Goal: Transaction & Acquisition: Purchase product/service

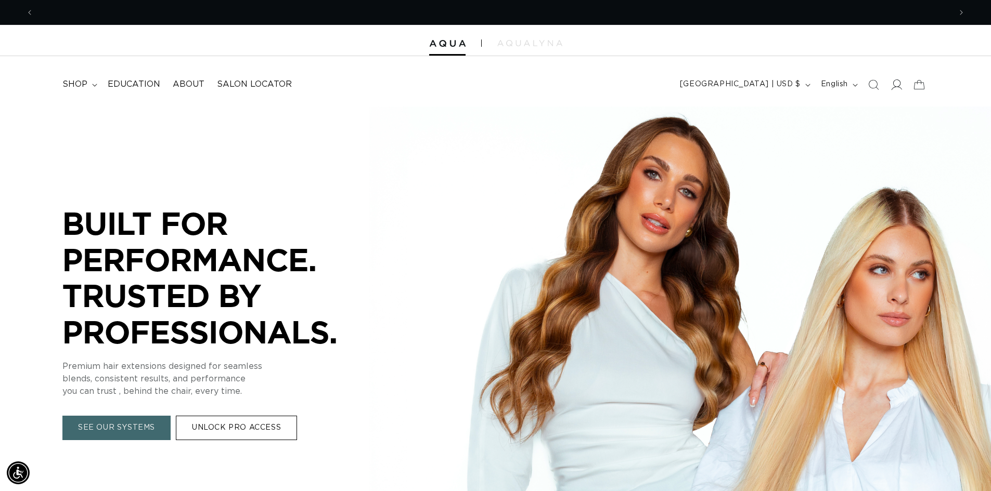
scroll to position [0, 917]
click at [892, 83] on icon at bounding box center [895, 84] width 11 height 11
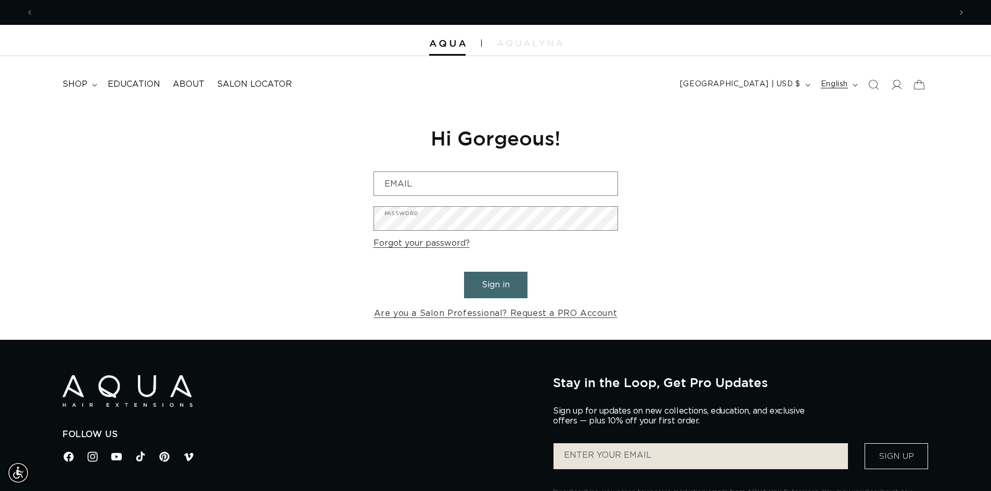
scroll to position [0, 917]
drag, startPoint x: 891, startPoint y: 82, endPoint x: 883, endPoint y: 63, distance: 20.3
click at [883, 63] on header "FEATURED Last Chance SHOP BY SYSTEM Q Weft Hand Tied Weft Machine Weft Tape In …" at bounding box center [495, 81] width 991 height 50
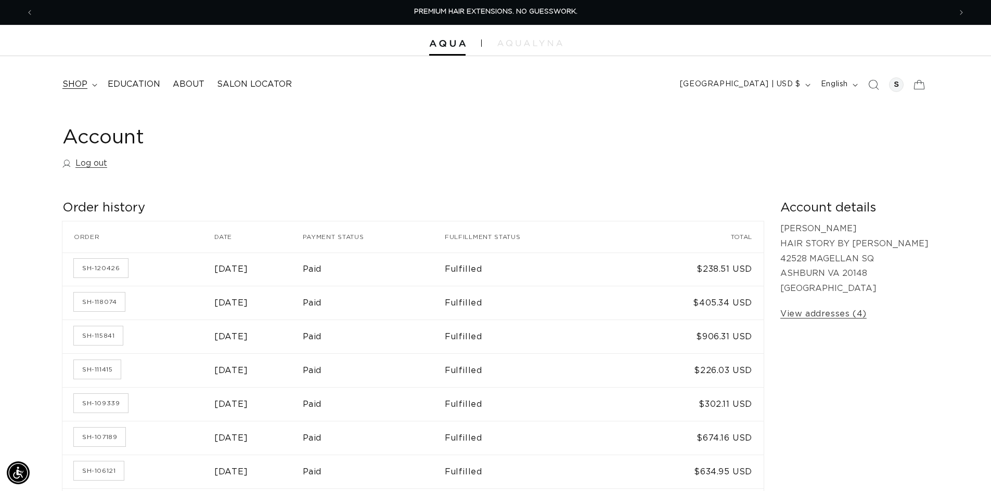
click at [87, 85] on summary "shop" at bounding box center [78, 84] width 45 height 23
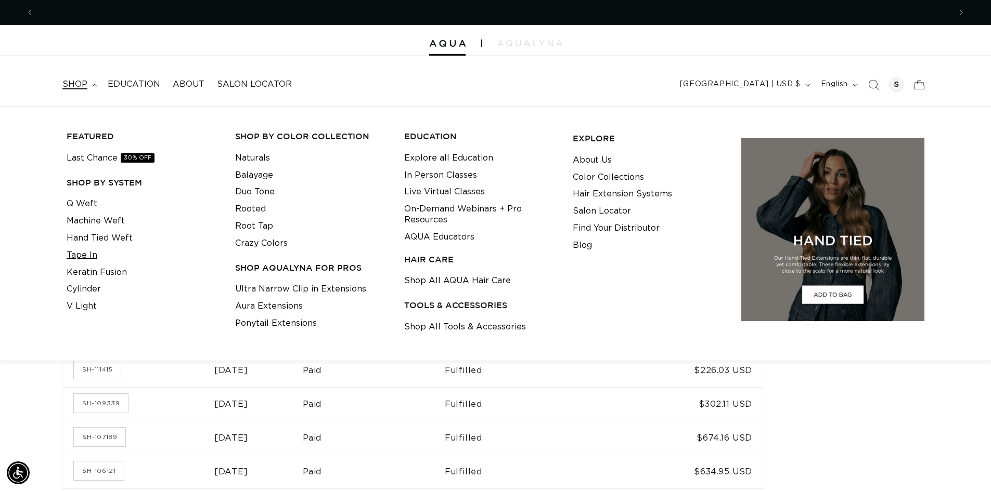
scroll to position [0, 1833]
click at [88, 256] on link "Tape In" at bounding box center [82, 255] width 31 height 17
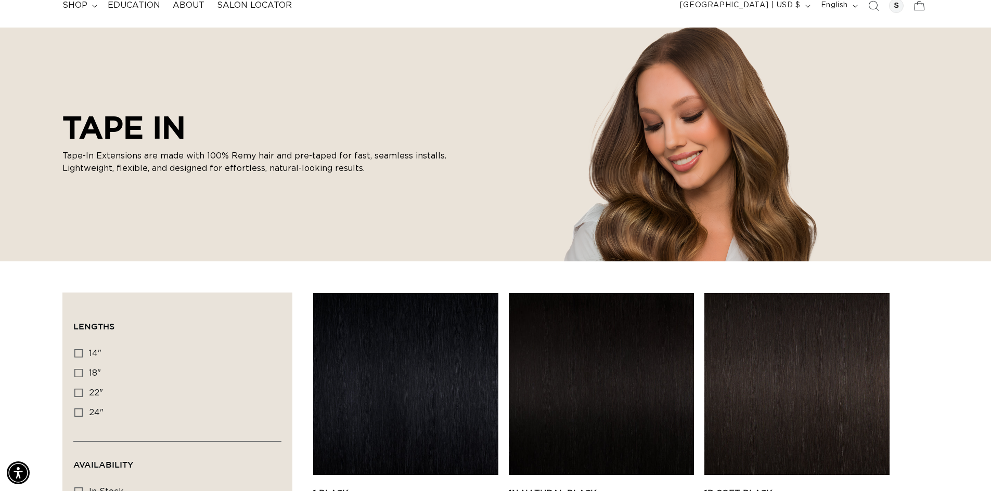
scroll to position [0, 1833]
click at [74, 354] on icon at bounding box center [78, 353] width 8 height 8
click at [74, 354] on input "14" 14" (35 products)" at bounding box center [78, 353] width 8 height 8
checkbox input "true"
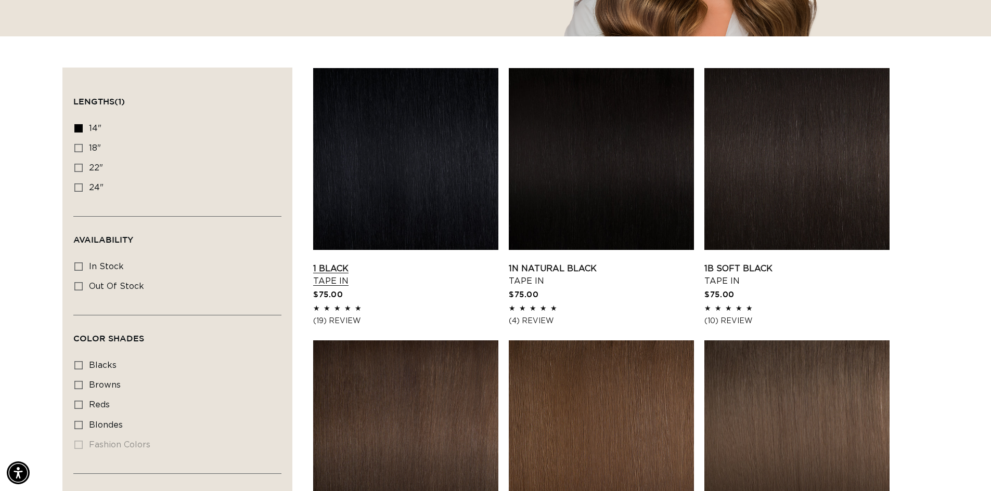
scroll to position [0, 917]
click at [346, 266] on link "1 Black Tape In" at bounding box center [405, 275] width 185 height 25
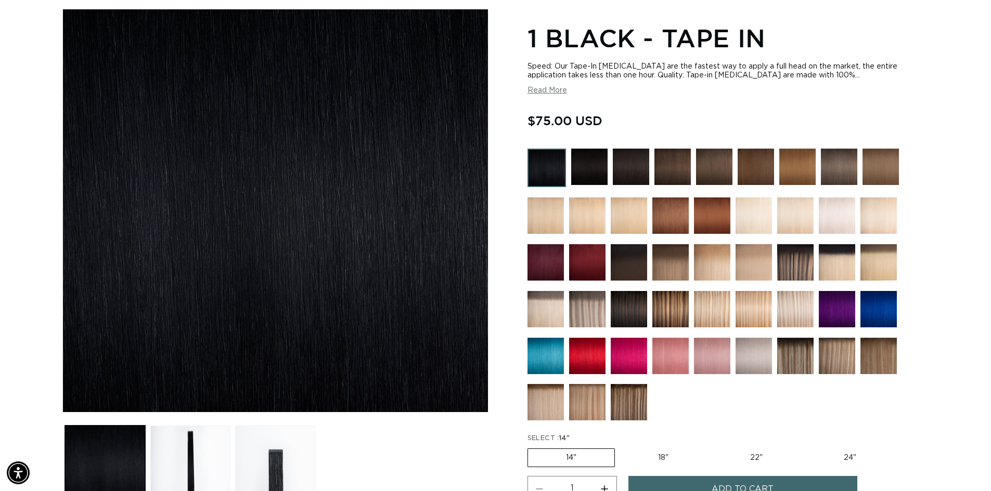
scroll to position [0, 1833]
click at [760, 224] on img at bounding box center [753, 216] width 36 height 36
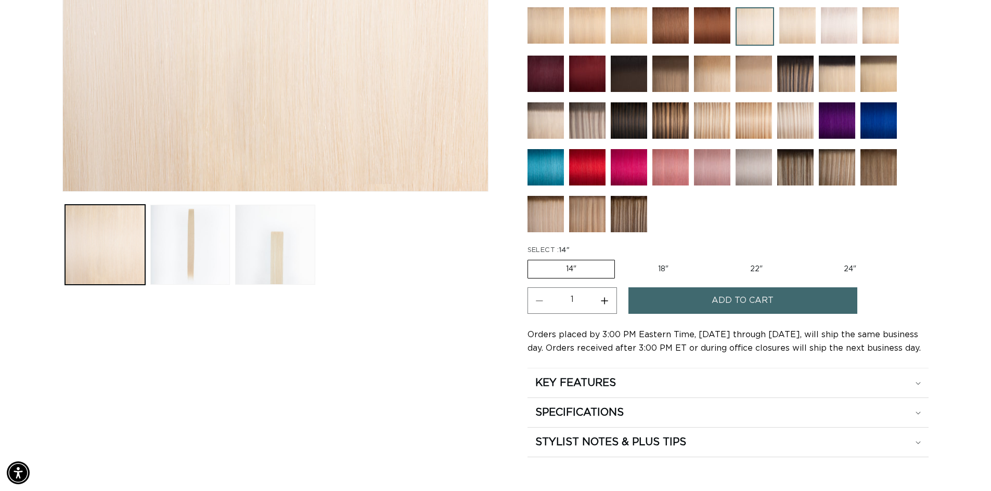
scroll to position [0, 1833]
click at [605, 305] on button "Increase quantity for 60A Most Platinum Ash - Tape In" at bounding box center [604, 301] width 23 height 27
type input "3"
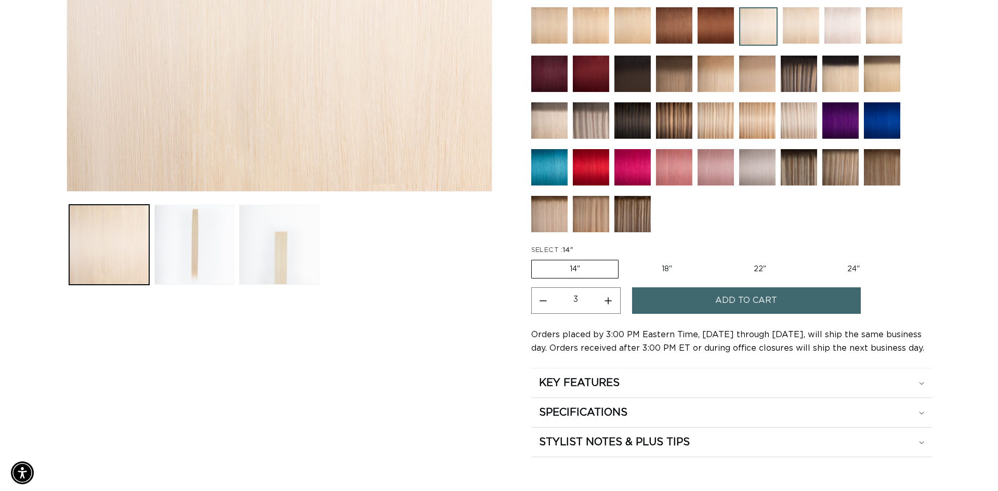
scroll to position [0, 0]
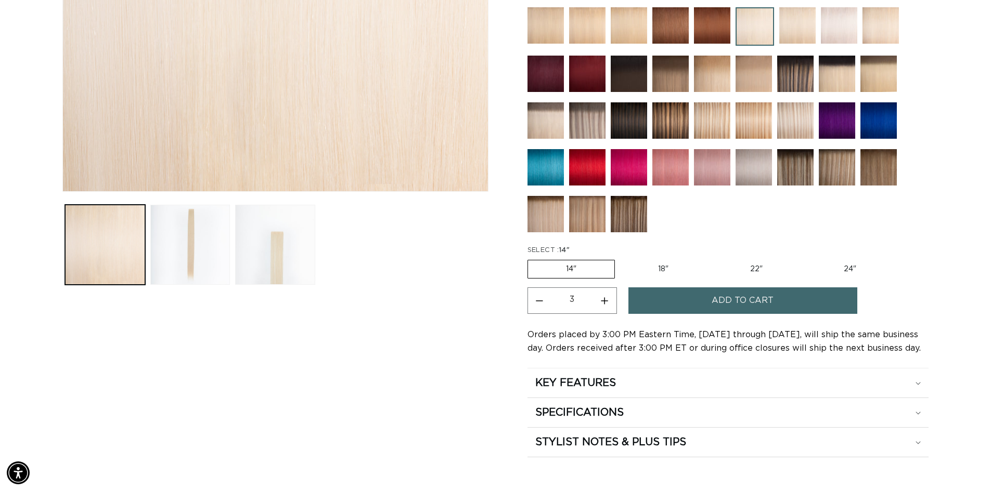
click at [698, 292] on button "Add to cart" at bounding box center [742, 301] width 229 height 27
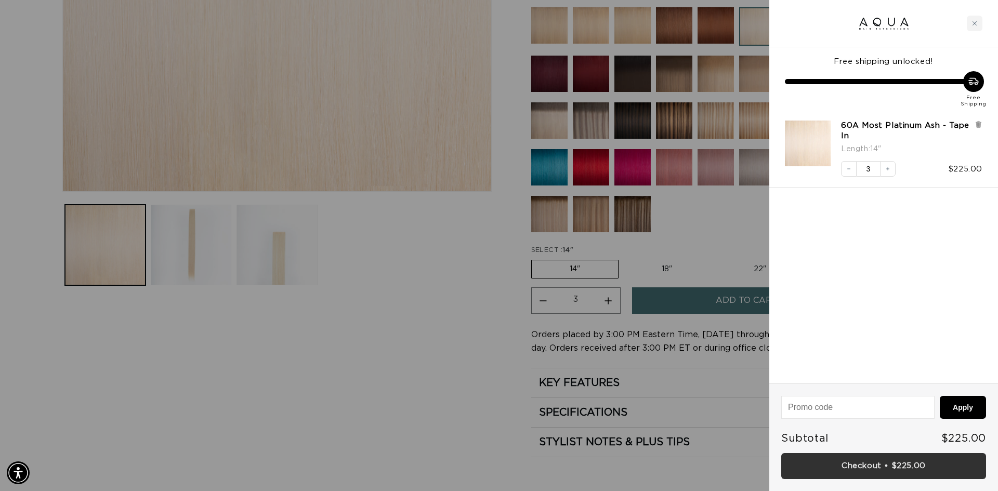
click at [903, 470] on link "Checkout • $225.00" at bounding box center [884, 466] width 205 height 27
